Goal: Information Seeking & Learning: Learn about a topic

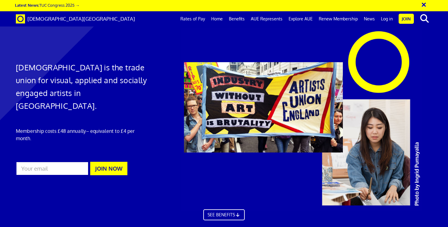
scroll to position [0, 4]
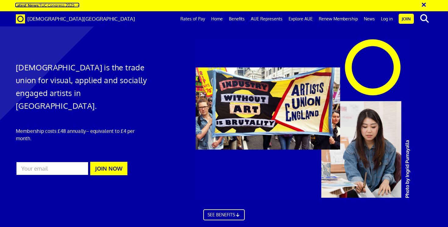
click at [66, 5] on link "Latest News: TUC Congress 2025 →" at bounding box center [47, 4] width 65 height 5
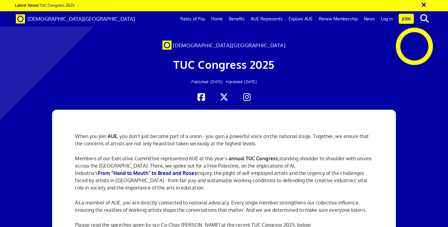
scroll to position [73, 0]
click at [150, 170] on strong "From “Hand to Mouth” to Bread and Roses" at bounding box center [147, 173] width 99 height 6
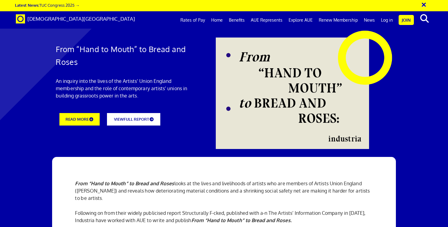
scroll to position [110, 0]
